Goal: Task Accomplishment & Management: Complete application form

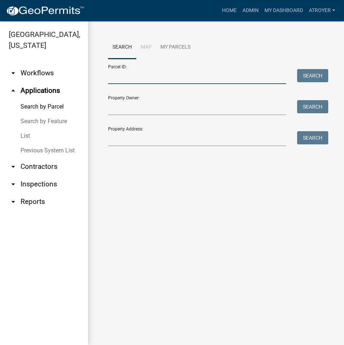
drag, startPoint x: 149, startPoint y: 76, endPoint x: 155, endPoint y: 76, distance: 6.2
click at [149, 76] on input "Parcel ID:" at bounding box center [197, 76] width 178 height 15
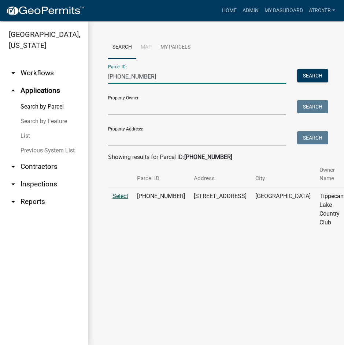
type input "[PHONE_NUMBER]"
click at [124, 196] on span "Select" at bounding box center [120, 196] width 16 height 7
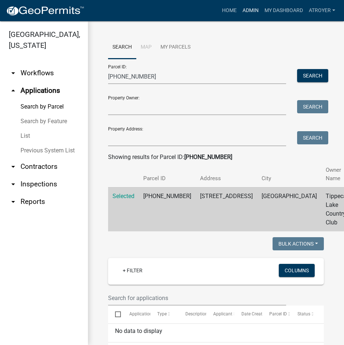
click at [249, 10] on link "Admin" at bounding box center [250, 11] width 22 height 14
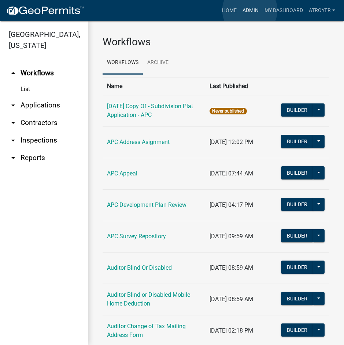
click at [250, 10] on link "Admin" at bounding box center [250, 11] width 22 height 14
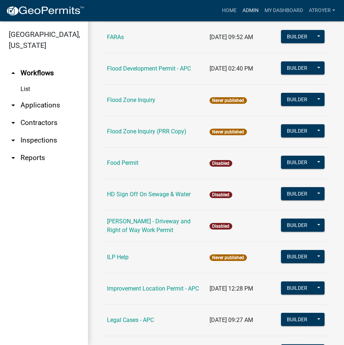
scroll to position [768, 0]
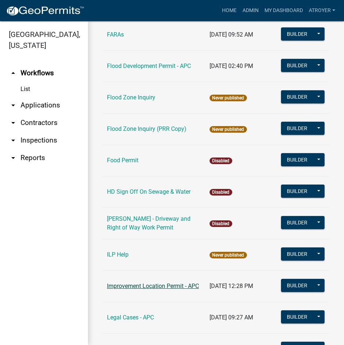
click at [134, 283] on link "Improvement Location Permit - APC" at bounding box center [153, 286] width 92 height 7
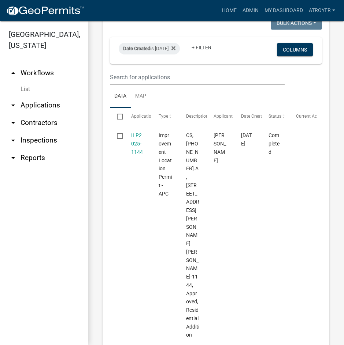
scroll to position [289, 0]
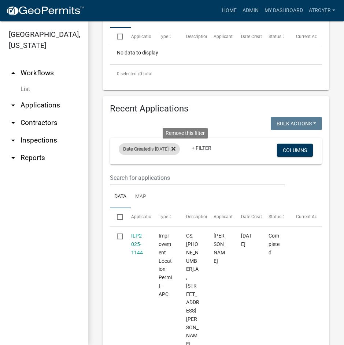
click at [175, 148] on icon at bounding box center [173, 149] width 4 height 4
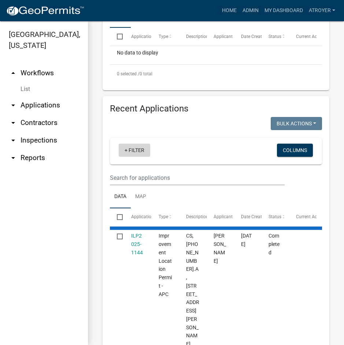
click at [140, 150] on link "+ Filter" at bounding box center [134, 150] width 31 height 13
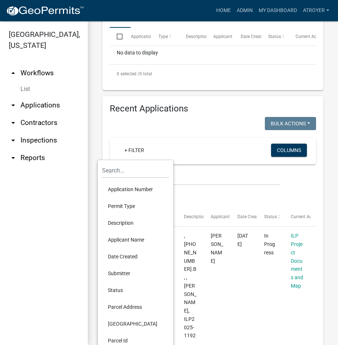
click at [135, 188] on li "Application Number" at bounding box center [135, 189] width 67 height 17
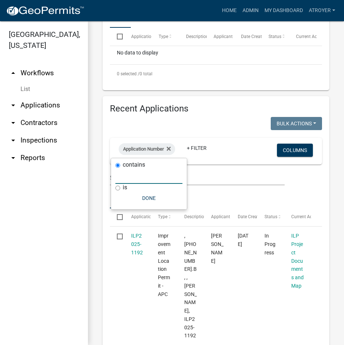
click at [134, 179] on input "text" at bounding box center [148, 176] width 67 height 15
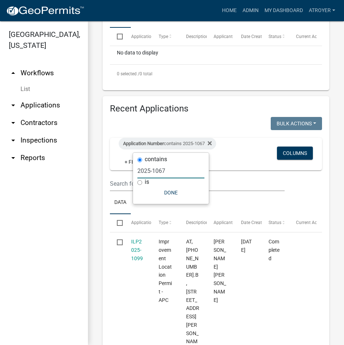
type input "2025-1067"
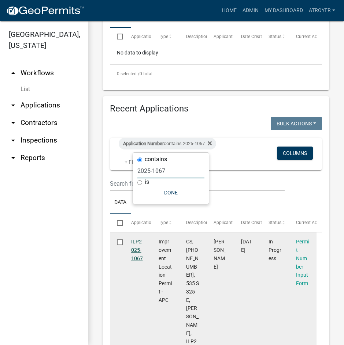
click at [132, 241] on link "ILP2025-1067" at bounding box center [137, 250] width 12 height 23
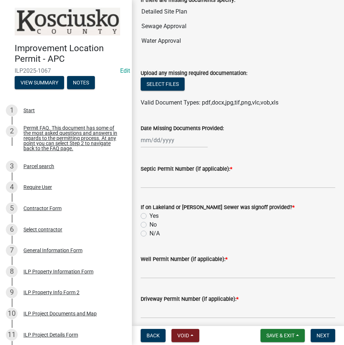
scroll to position [245, 0]
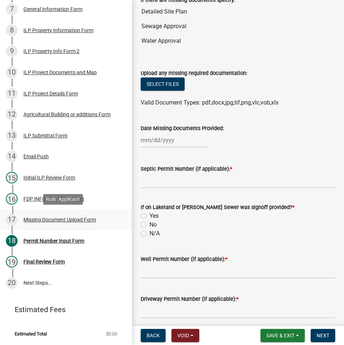
click at [49, 222] on div "Missing Document Upload Form" at bounding box center [59, 219] width 72 height 5
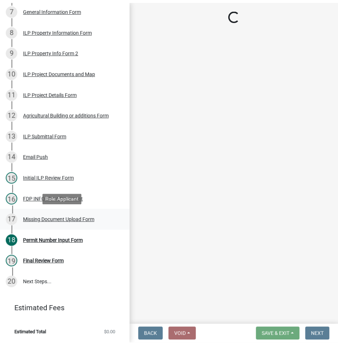
scroll to position [0, 0]
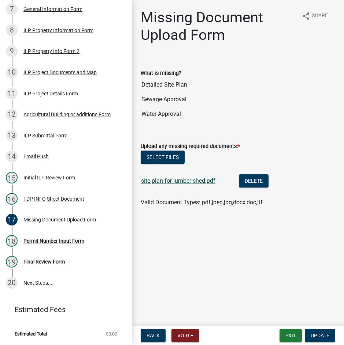
click at [184, 183] on link "site plan for lumber shed.pdf" at bounding box center [178, 180] width 74 height 7
click at [50, 177] on div "Initial ILP Review Form" at bounding box center [49, 177] width 52 height 5
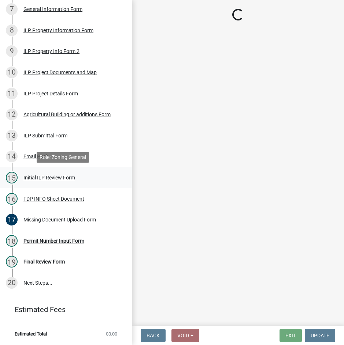
select select "c872cdc8-ca01-49f1-a213-e4b05fa58cd2"
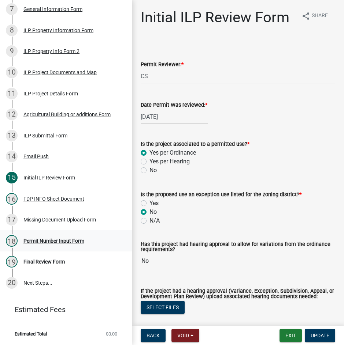
click at [51, 240] on div "Permit Number Input Form" at bounding box center [53, 241] width 61 height 5
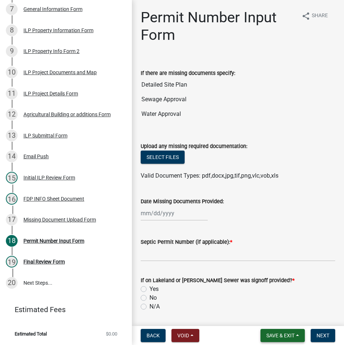
click at [278, 336] on span "Save & Exit" at bounding box center [280, 336] width 28 height 6
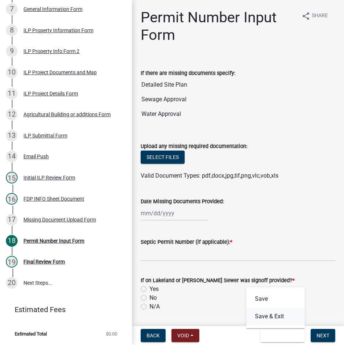
click at [265, 318] on button "Save & Exit" at bounding box center [275, 317] width 59 height 18
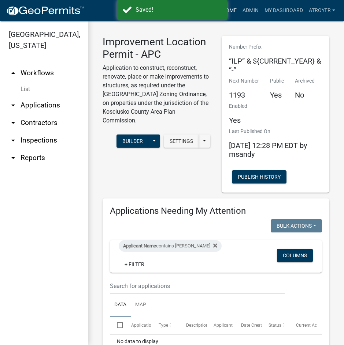
click at [232, 9] on link "Home" at bounding box center [229, 11] width 20 height 14
